Goal: Entertainment & Leisure: Consume media (video, audio)

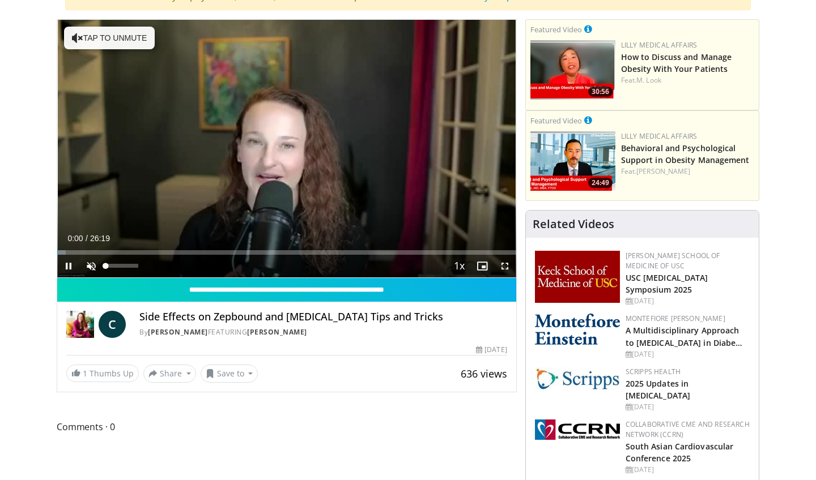
click at [90, 266] on span "Video Player" at bounding box center [91, 266] width 23 height 23
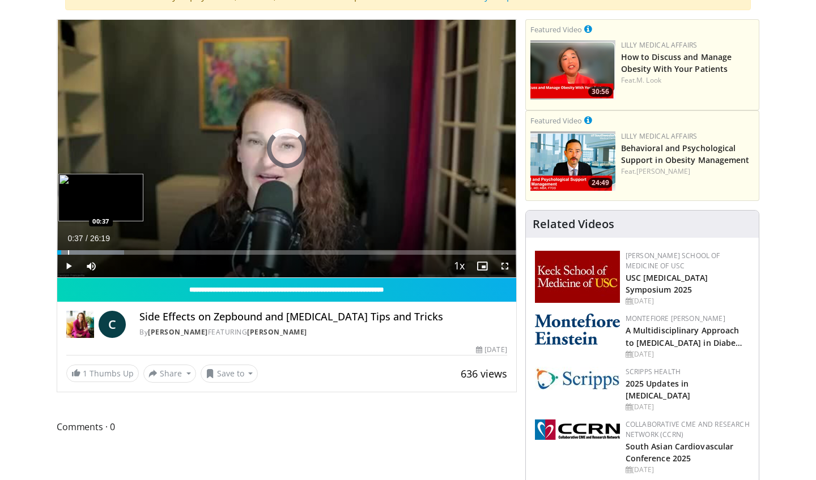
click at [68, 251] on div "Progress Bar" at bounding box center [68, 252] width 1 height 5
click at [83, 252] on div "Progress Bar" at bounding box center [82, 252] width 1 height 5
click at [109, 250] on div "Progress Bar" at bounding box center [109, 252] width 1 height 5
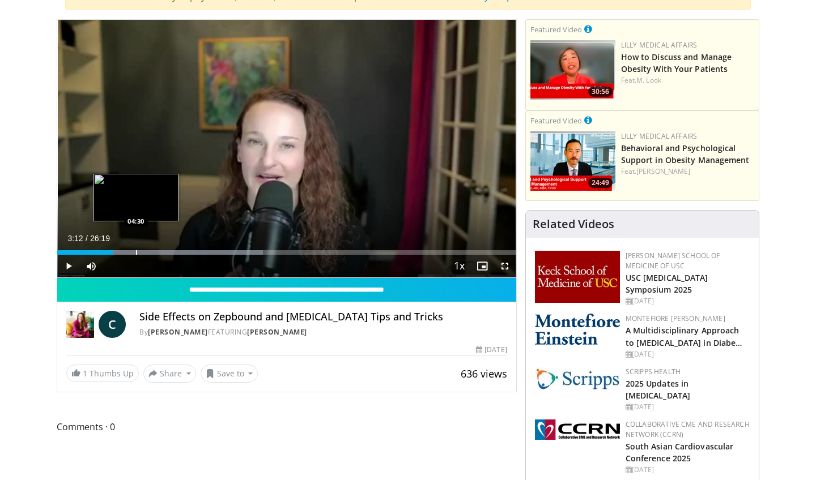
click at [136, 251] on div "Progress Bar" at bounding box center [136, 252] width 1 height 5
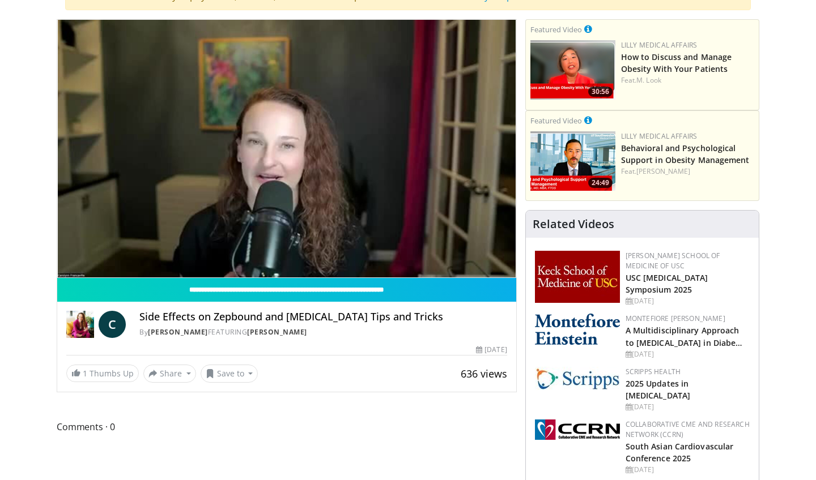
click at [169, 250] on div "10 seconds Tap to unmute" at bounding box center [286, 149] width 459 height 258
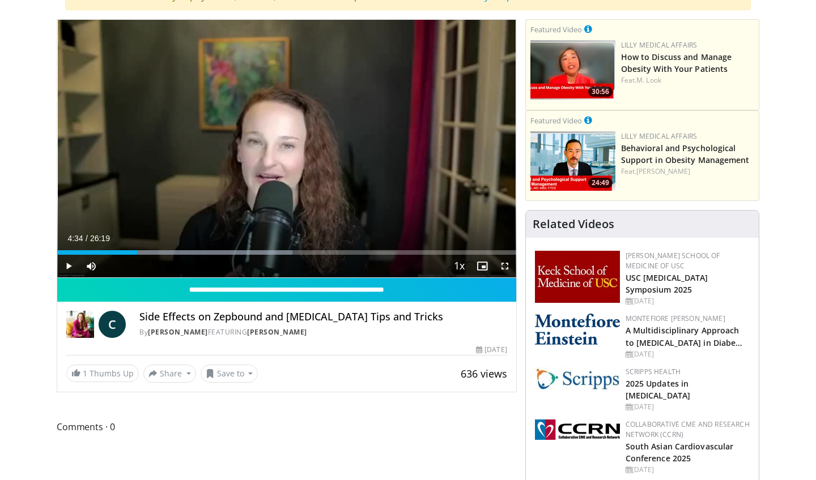
click at [66, 264] on span "Video Player" at bounding box center [68, 266] width 23 height 23
click at [179, 253] on div "Progress Bar" at bounding box center [179, 252] width 1 height 5
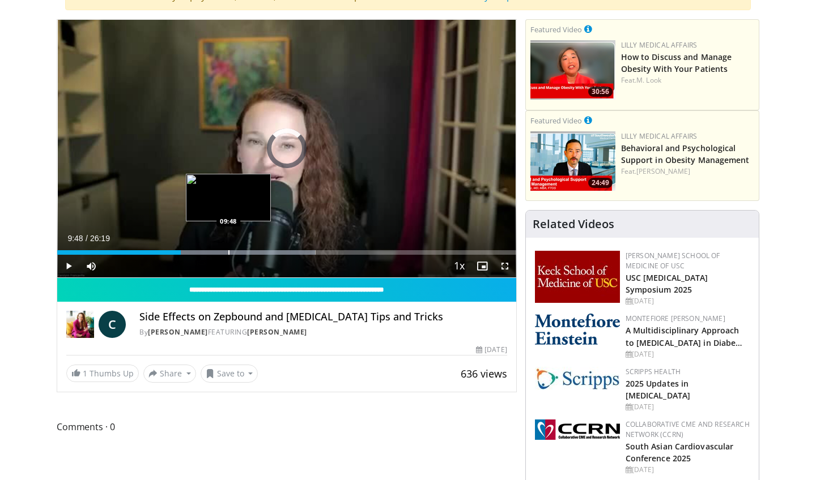
click at [228, 251] on div "Progress Bar" at bounding box center [228, 252] width 1 height 5
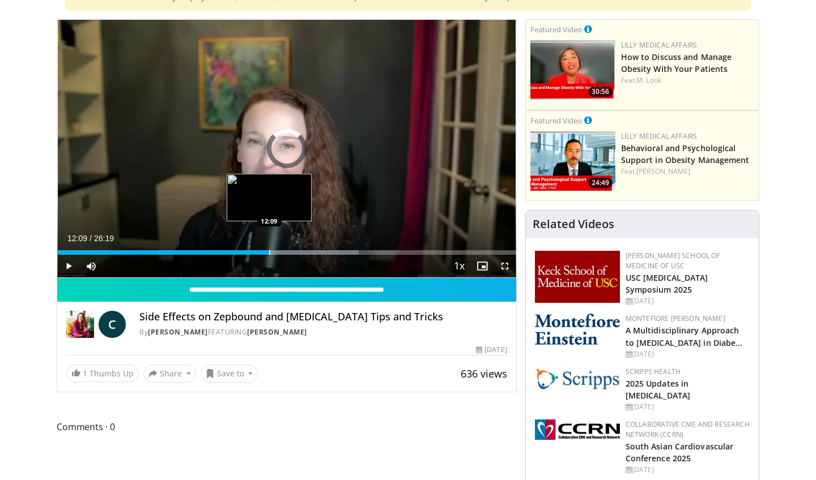
click at [269, 251] on div "Progress Bar" at bounding box center [269, 252] width 1 height 5
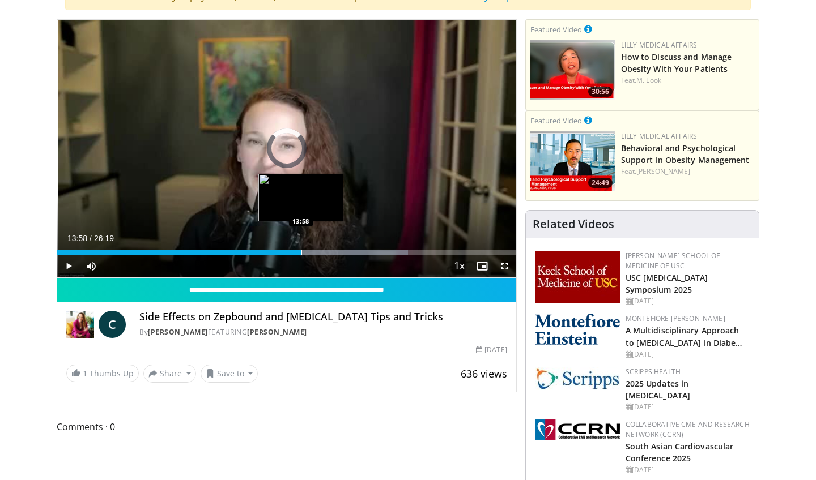
click at [301, 250] on div "Progress Bar" at bounding box center [301, 252] width 1 height 5
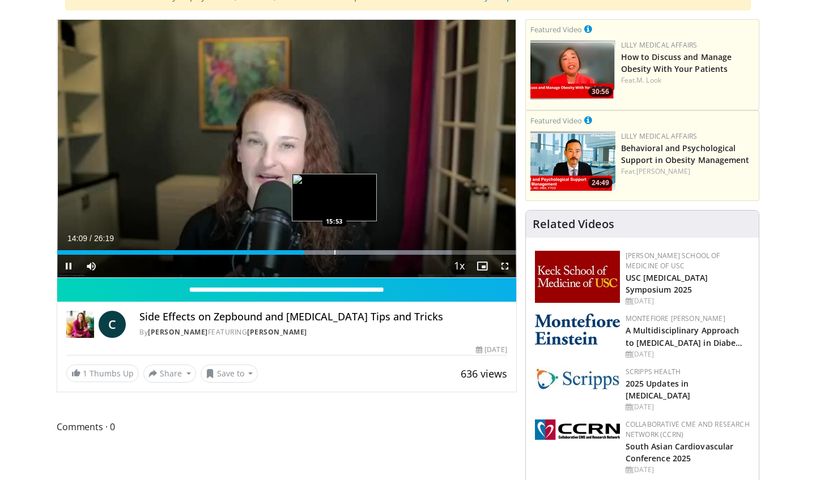
click at [334, 250] on div "Progress Bar" at bounding box center [334, 252] width 1 height 5
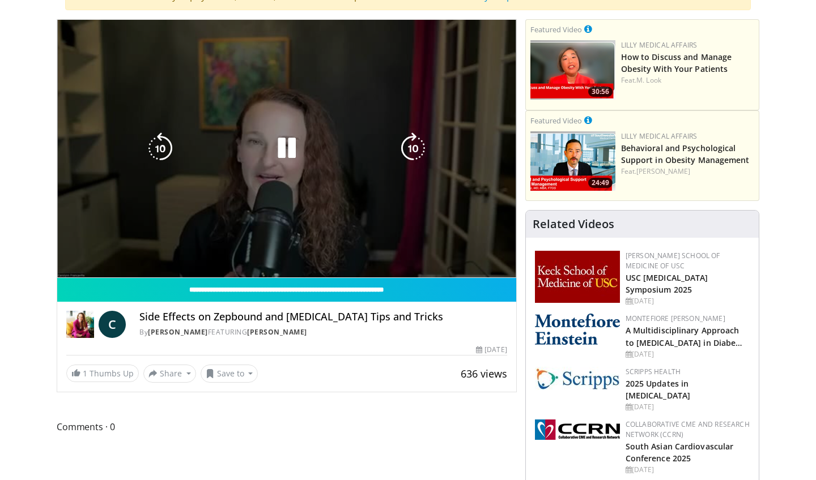
click at [371, 250] on div "10 seconds Tap to unmute" at bounding box center [286, 149] width 459 height 258
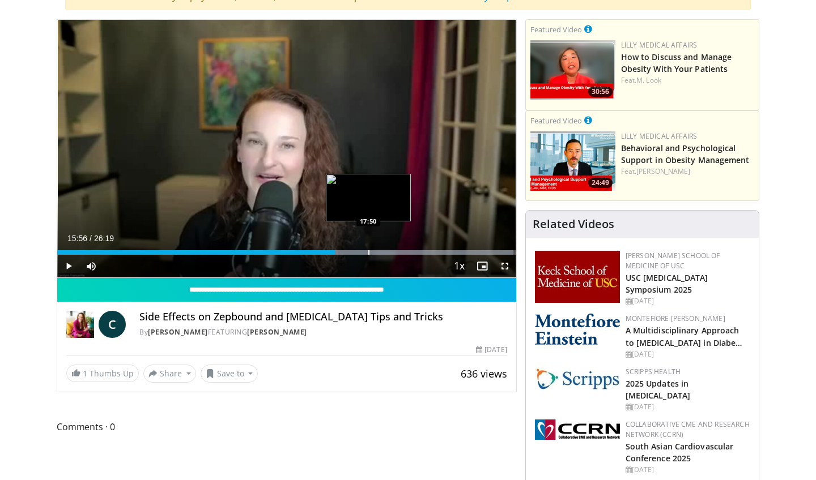
click at [368, 252] on div "Progress Bar" at bounding box center [368, 252] width 1 height 5
click at [67, 262] on span "Video Player" at bounding box center [68, 266] width 23 height 23
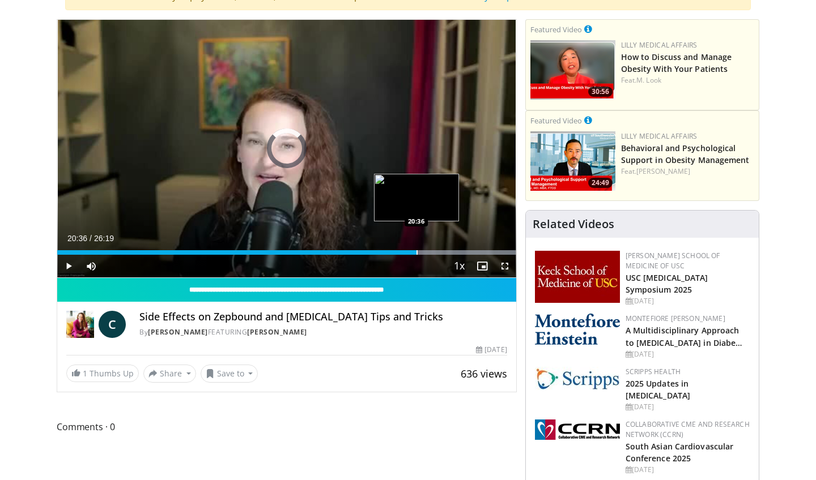
click at [416, 250] on div "Progress Bar" at bounding box center [416, 252] width 1 height 5
click at [68, 267] on span "Video Player" at bounding box center [68, 266] width 23 height 23
